Goal: Find specific page/section: Find specific page/section

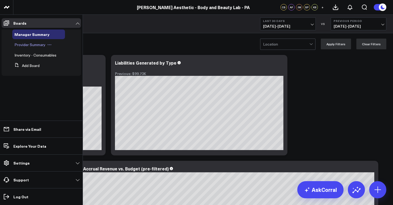
click at [27, 45] on span "Provider Summary" at bounding box center [29, 44] width 31 height 5
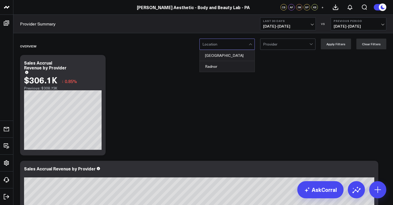
click at [255, 47] on div "Location" at bounding box center [226, 44] width 55 height 11
click at [231, 56] on div "[GEOGRAPHIC_DATA]" at bounding box center [227, 55] width 55 height 11
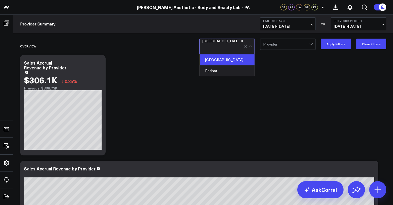
click at [313, 45] on div at bounding box center [311, 44] width 5 height 11
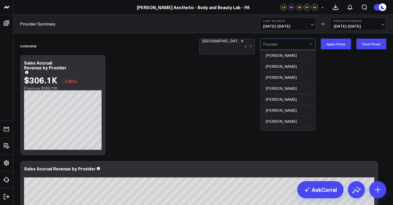
click at [237, 48] on div at bounding box center [223, 48] width 42 height 11
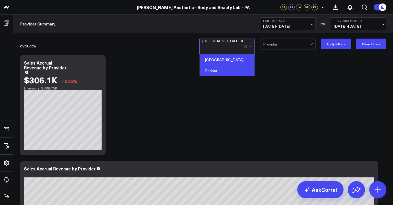
click at [225, 68] on div "Radnor" at bounding box center [227, 70] width 55 height 11
click at [280, 45] on div at bounding box center [286, 44] width 46 height 11
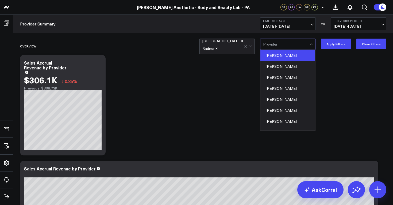
click at [291, 57] on div "[PERSON_NAME]" at bounding box center [287, 55] width 55 height 11
